Goal: Communication & Community: Share content

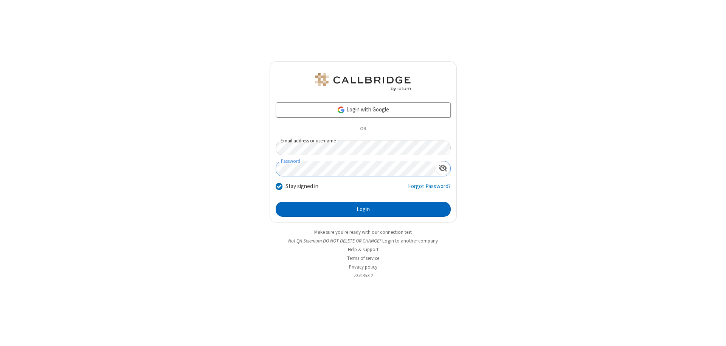
click at [363, 209] on button "Login" at bounding box center [363, 209] width 175 height 15
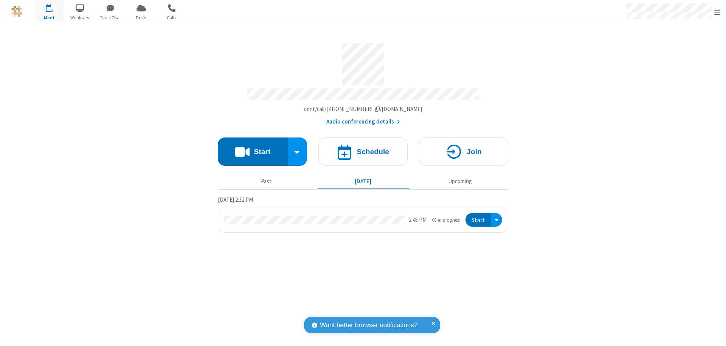
click at [253, 148] on button "Start" at bounding box center [253, 152] width 70 height 28
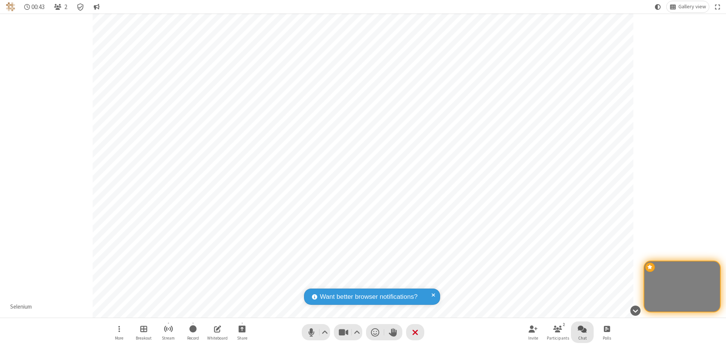
click at [582, 329] on span "Open chat" at bounding box center [582, 328] width 9 height 9
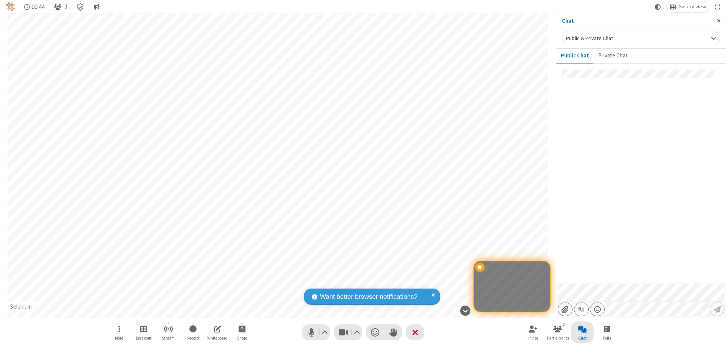
type input "C:\fakepath\doc_test.docx"
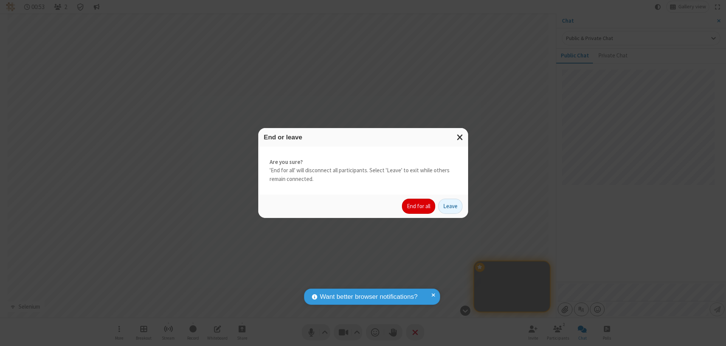
click at [419, 206] on button "End for all" at bounding box center [418, 206] width 33 height 15
